Goal: Task Accomplishment & Management: Manage account settings

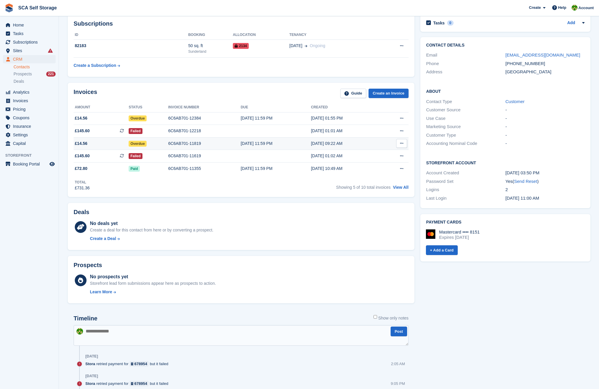
scroll to position [88, 0]
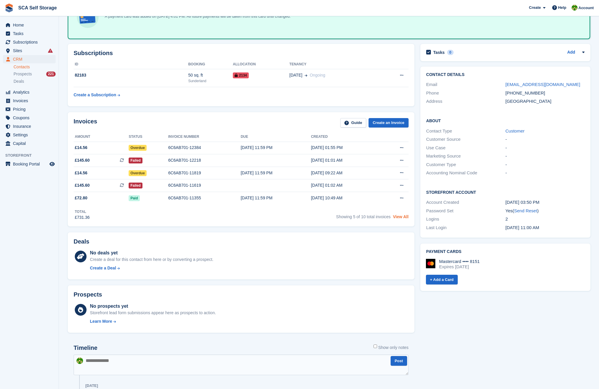
click at [404, 218] on link "View All" at bounding box center [401, 216] width 16 height 5
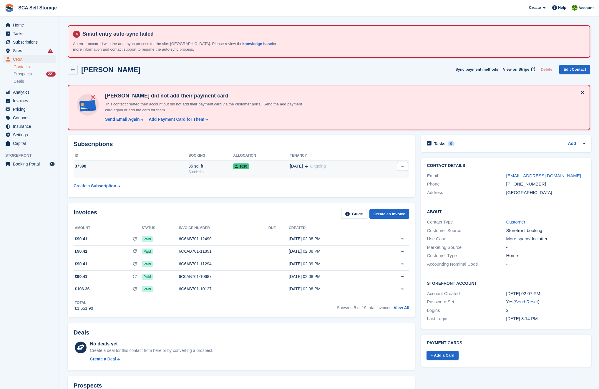
click at [285, 169] on td "1010" at bounding box center [261, 169] width 57 height 18
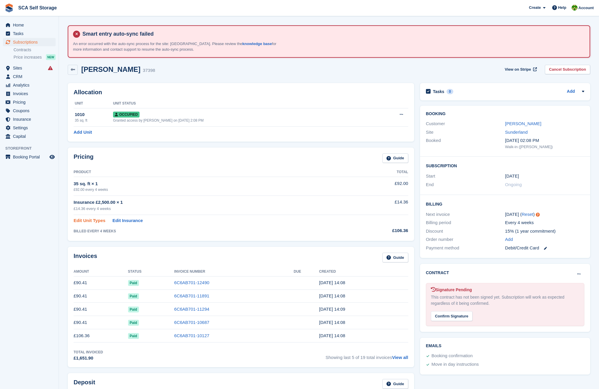
click at [92, 219] on link "Edit Unit Types" at bounding box center [90, 220] width 32 height 7
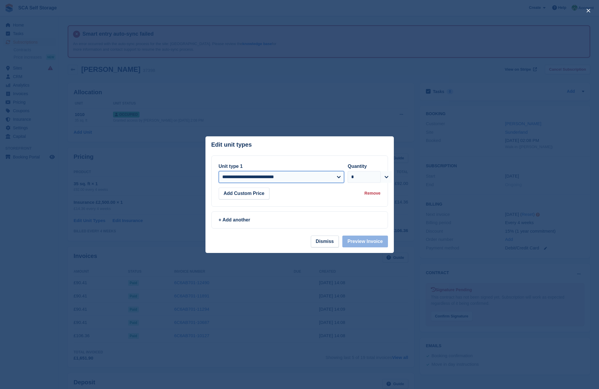
select select "*****"
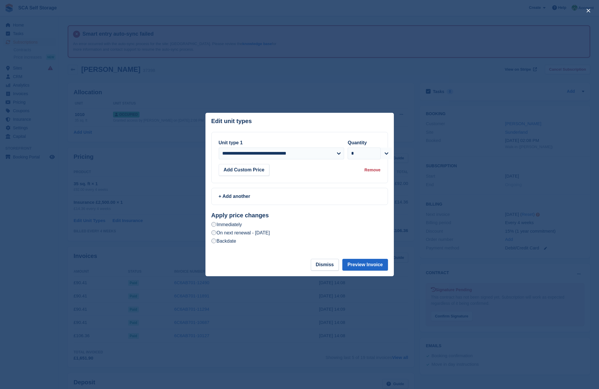
click at [270, 231] on label "On next renewal - Wednesday, 17th September, 2025" at bounding box center [240, 233] width 59 height 6
click at [363, 262] on button "Preview Invoice" at bounding box center [364, 265] width 45 height 12
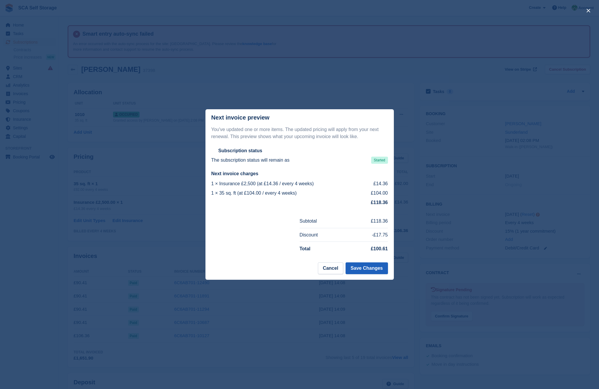
click at [365, 267] on button "Save Changes" at bounding box center [367, 268] width 42 height 12
